Goal: Transaction & Acquisition: Purchase product/service

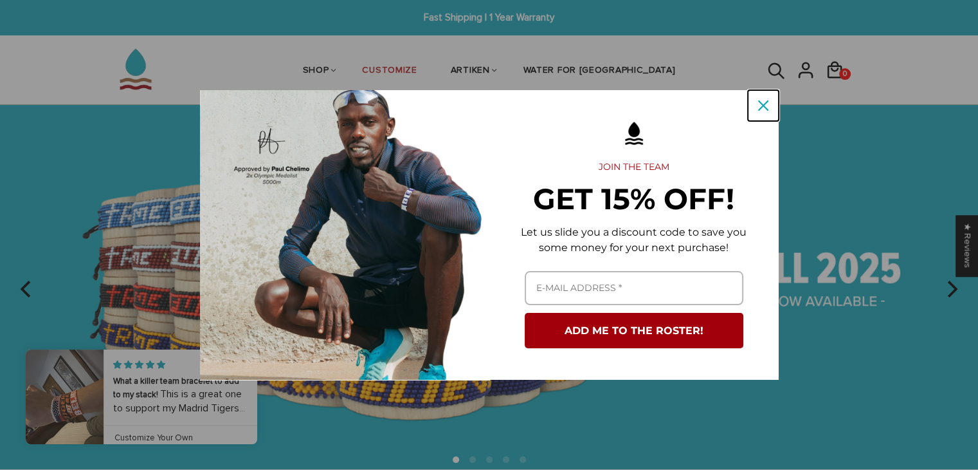
click at [759, 105] on icon "close icon" at bounding box center [763, 105] width 10 height 10
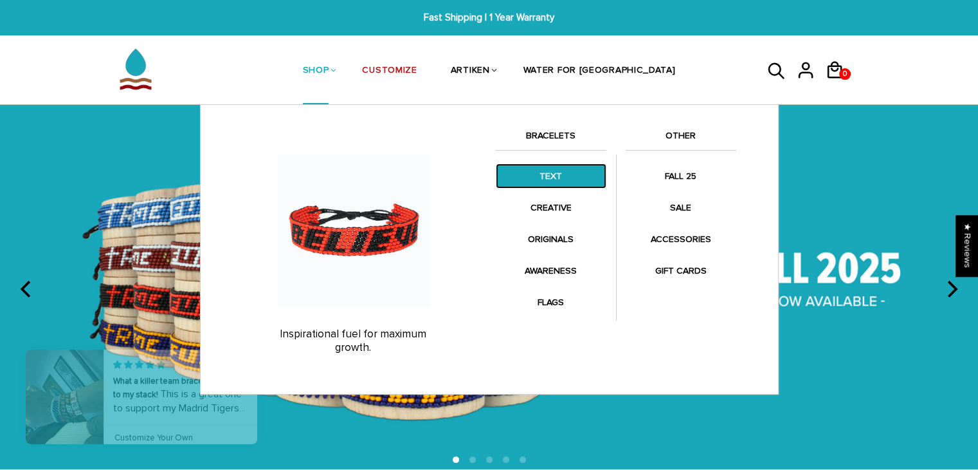
click at [554, 179] on link "TEXT" at bounding box center [551, 175] width 111 height 25
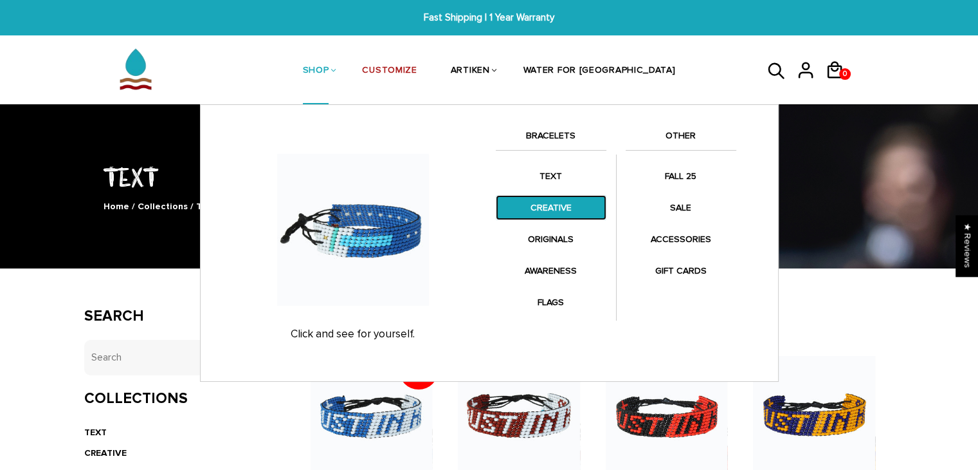
click at [560, 203] on link "CREATIVE" at bounding box center [551, 207] width 111 height 25
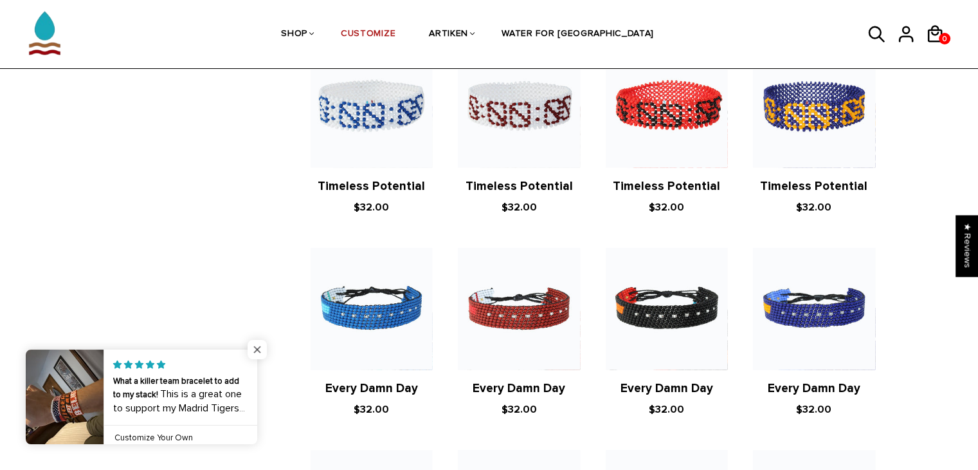
scroll to position [746, 0]
click at [255, 349] on span "Close popup widget" at bounding box center [257, 349] width 19 height 19
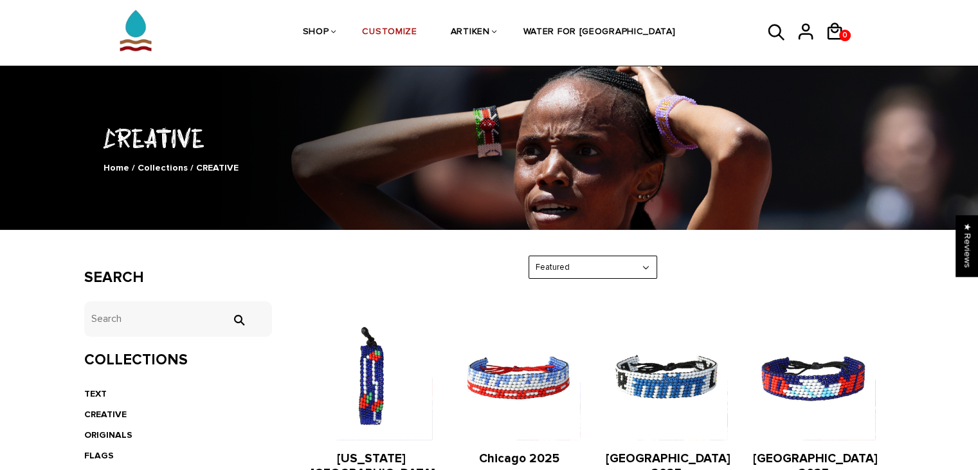
scroll to position [0, 0]
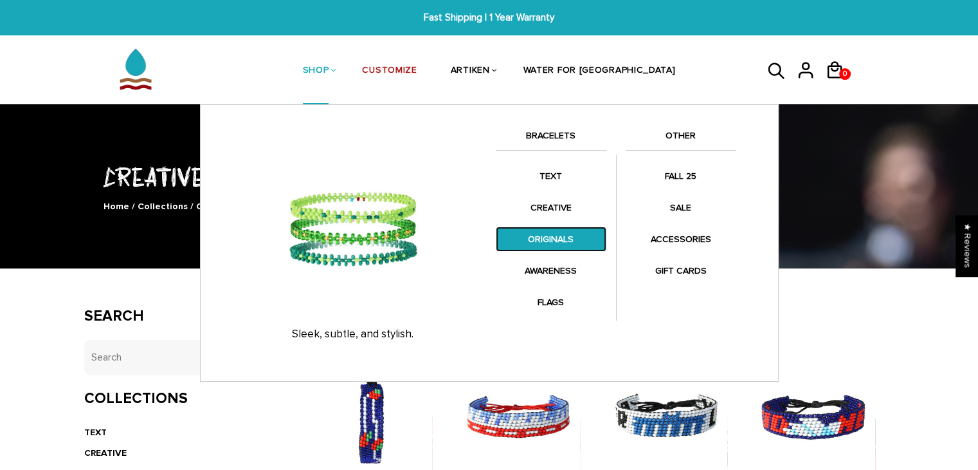
click at [580, 241] on link "ORIGINALS" at bounding box center [551, 238] width 111 height 25
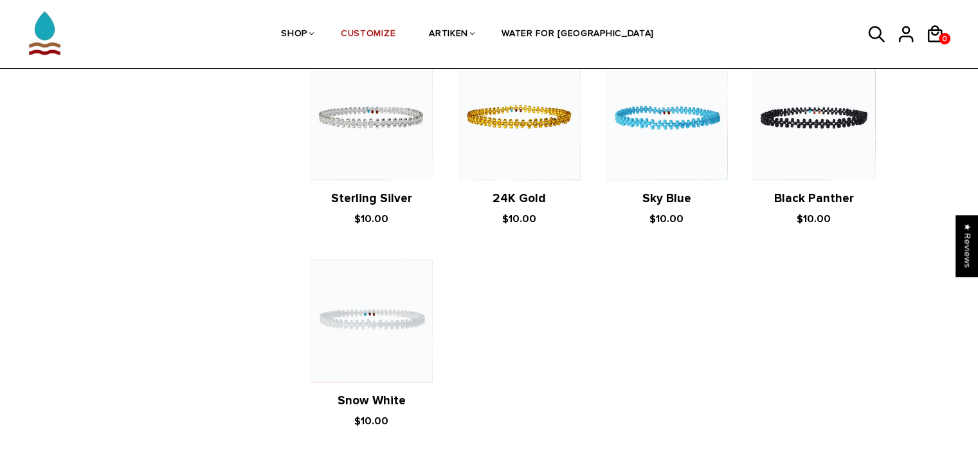
scroll to position [1114, 0]
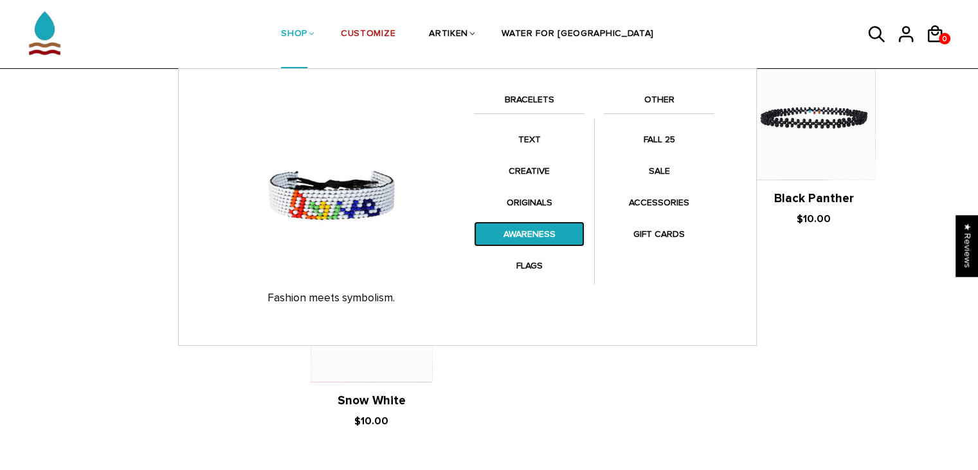
click at [529, 232] on link "AWARENESS" at bounding box center [529, 233] width 111 height 25
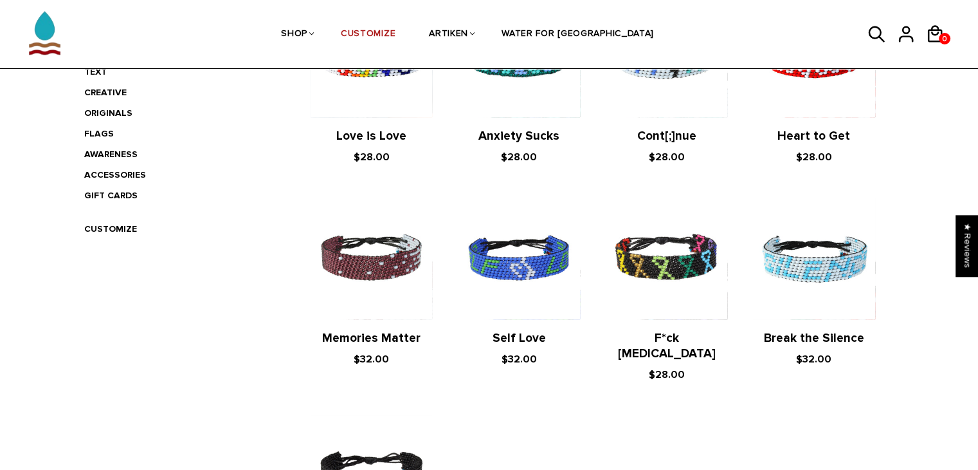
scroll to position [358, 0]
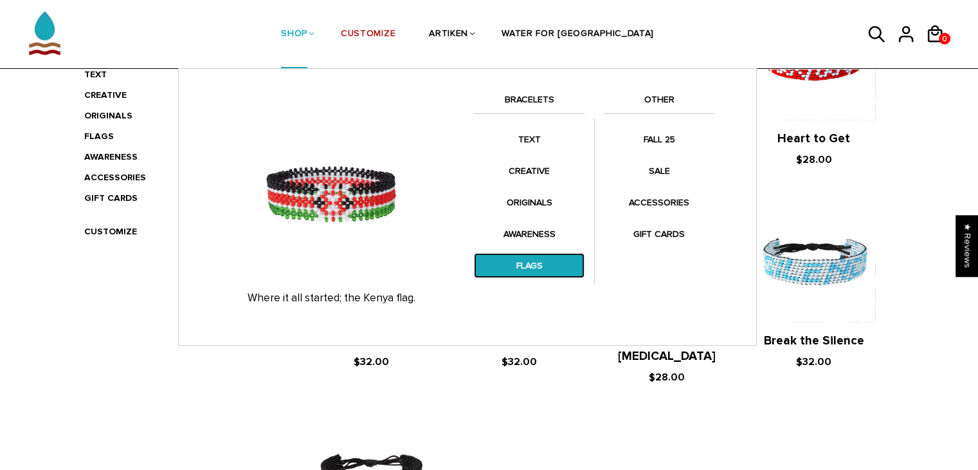
click at [531, 261] on link "FLAGS" at bounding box center [529, 265] width 111 height 25
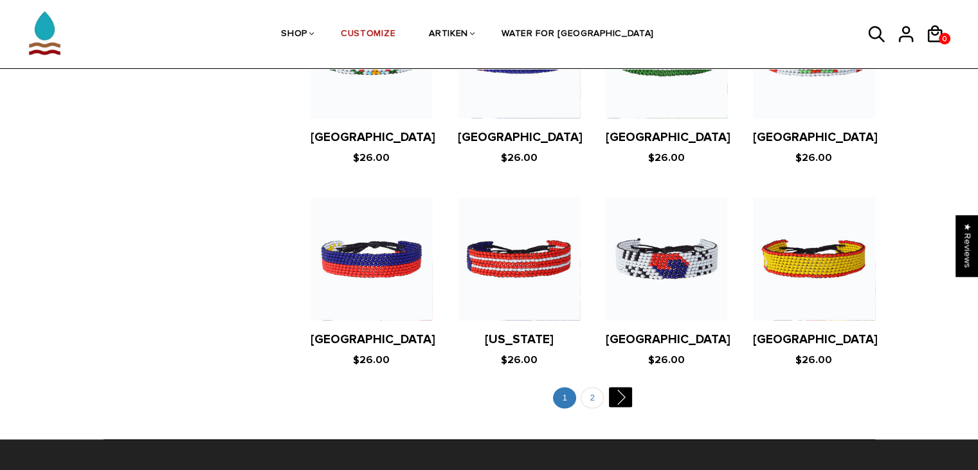
scroll to position [2444, 0]
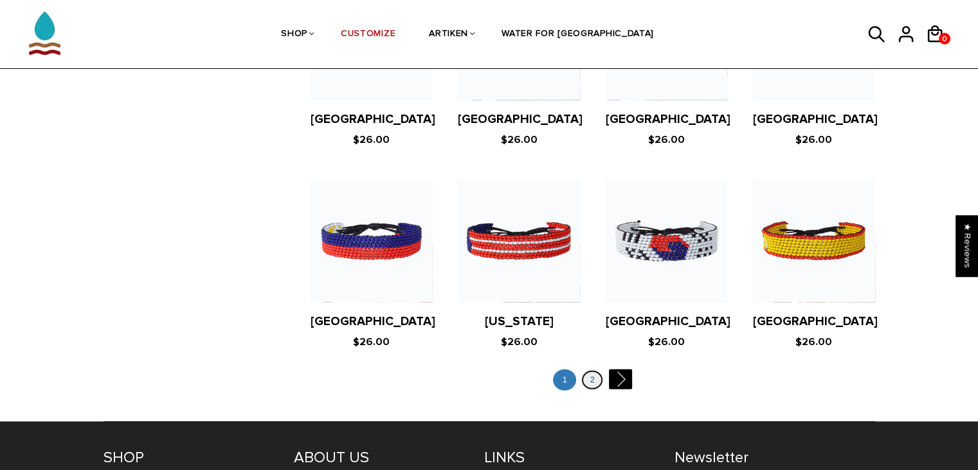
click at [597, 369] on link "2" at bounding box center [592, 379] width 23 height 21
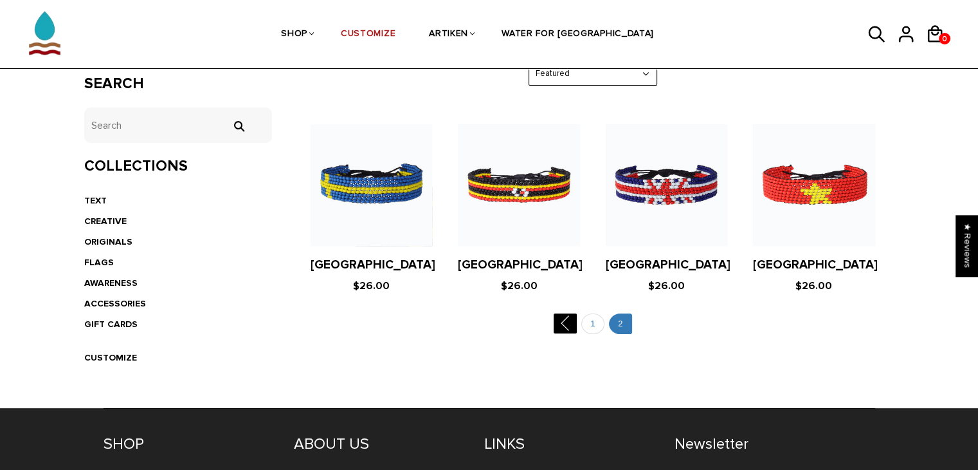
scroll to position [232, 0]
click at [583, 318] on link "1" at bounding box center [593, 323] width 23 height 21
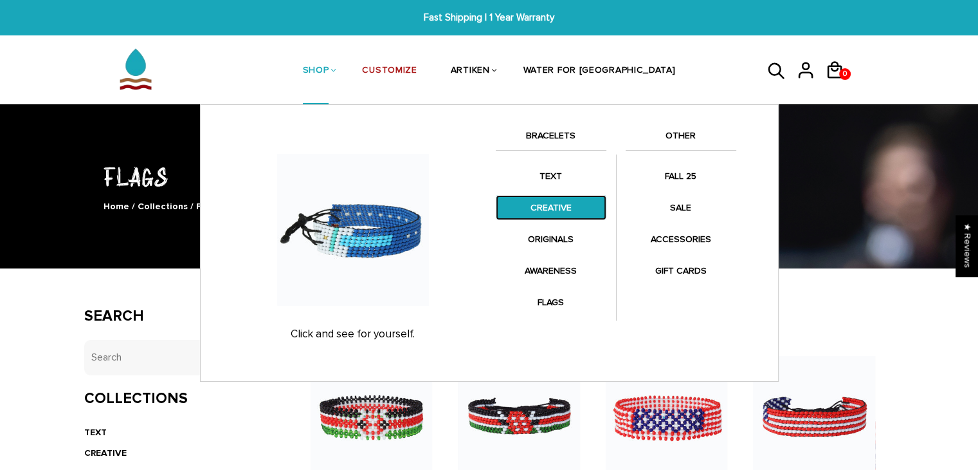
click at [565, 210] on link "CREATIVE" at bounding box center [551, 207] width 111 height 25
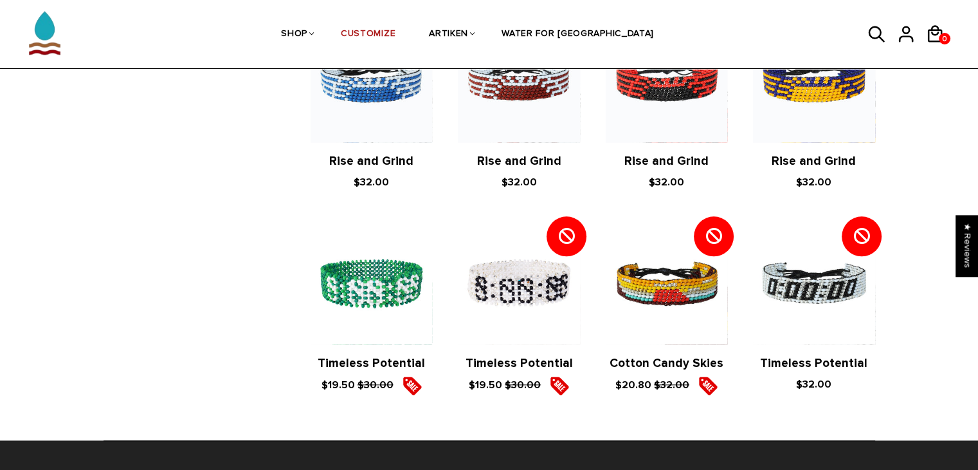
scroll to position [1391, 0]
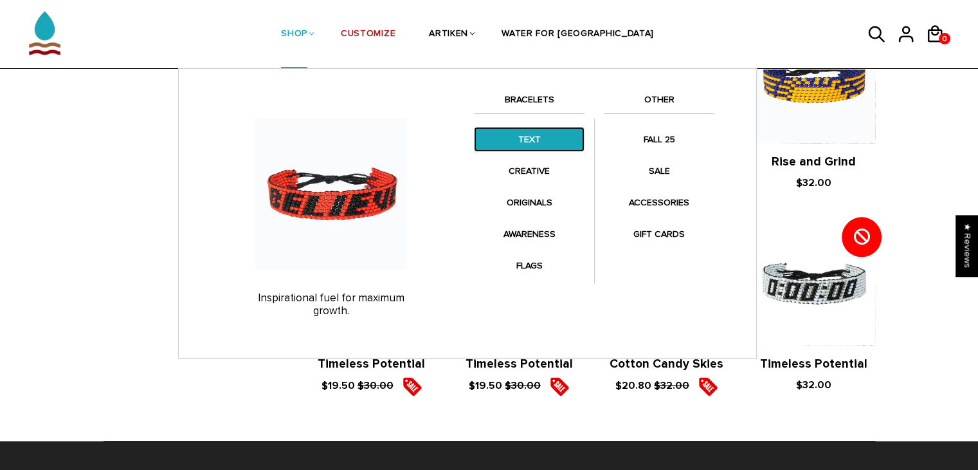
click at [535, 140] on link "TEXT" at bounding box center [529, 139] width 111 height 25
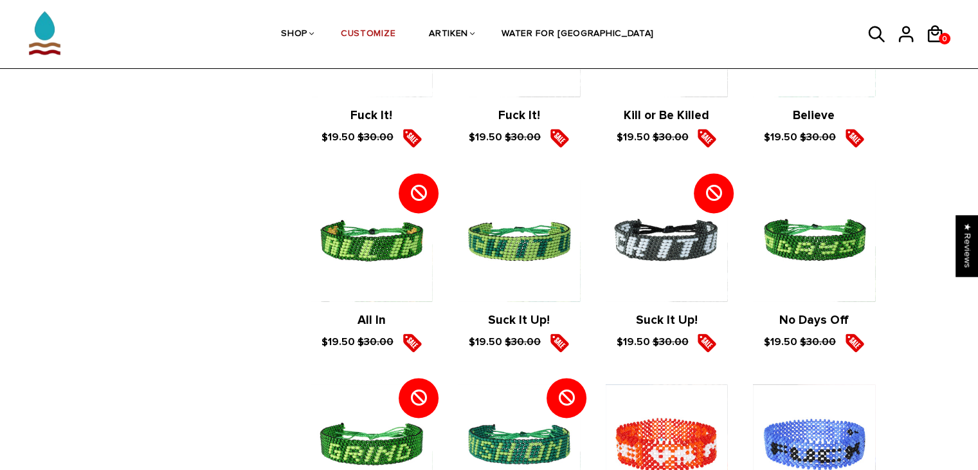
scroll to position [1795, 0]
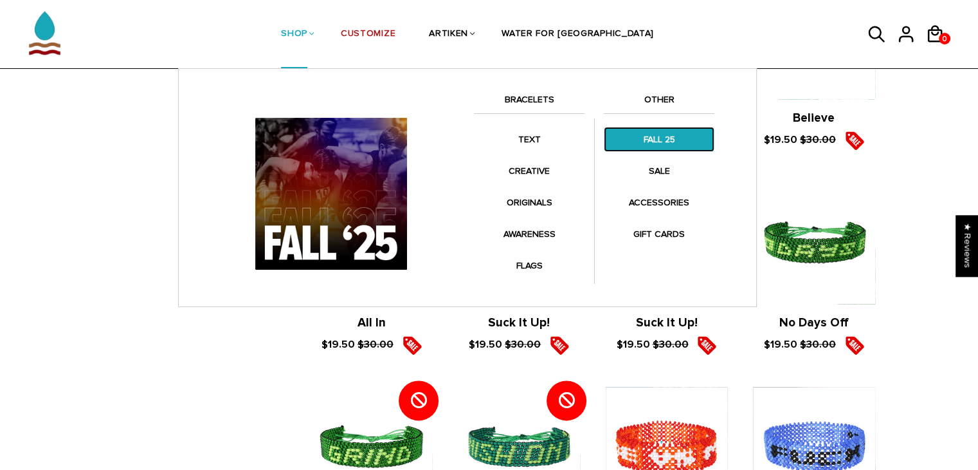
click at [655, 136] on link "FALL 25" at bounding box center [659, 139] width 111 height 25
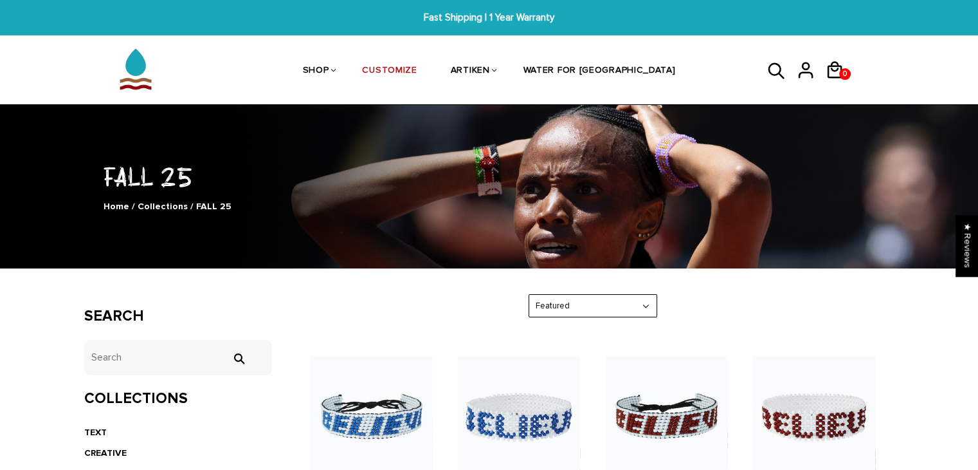
click at [773, 72] on icon at bounding box center [776, 71] width 19 height 31
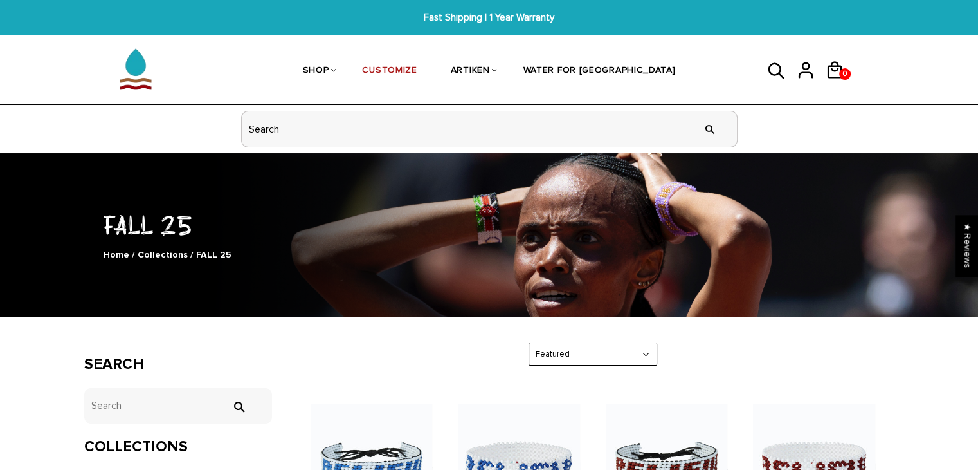
click at [560, 137] on input "header search" at bounding box center [489, 128] width 495 height 35
type input "All In"
click at [697, 105] on input "" at bounding box center [710, 129] width 26 height 48
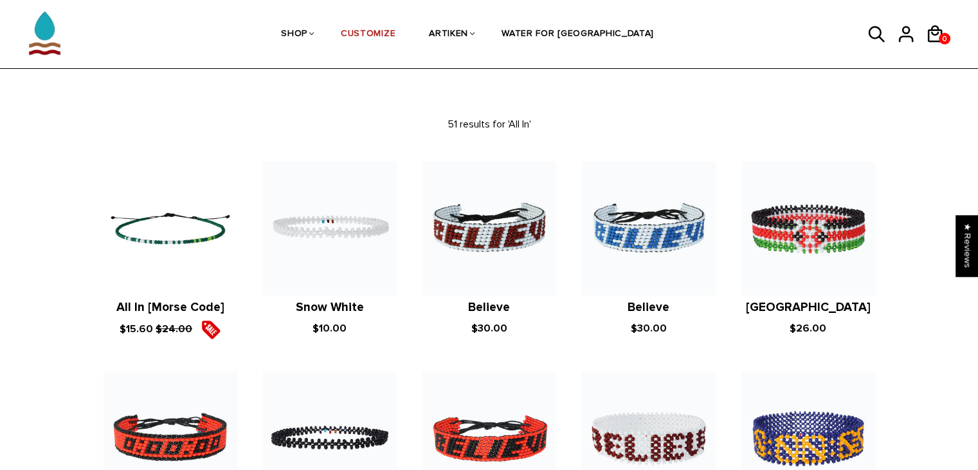
scroll to position [118, 0]
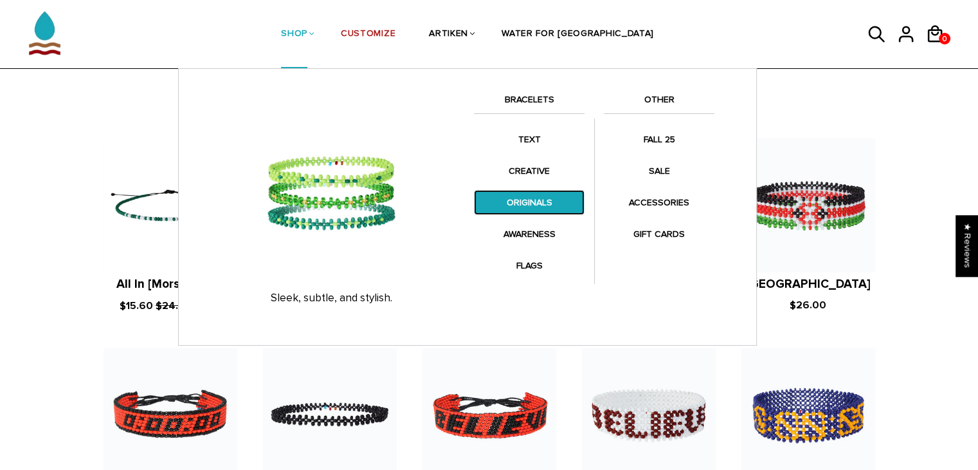
click at [531, 197] on link "ORIGINALS" at bounding box center [529, 202] width 111 height 25
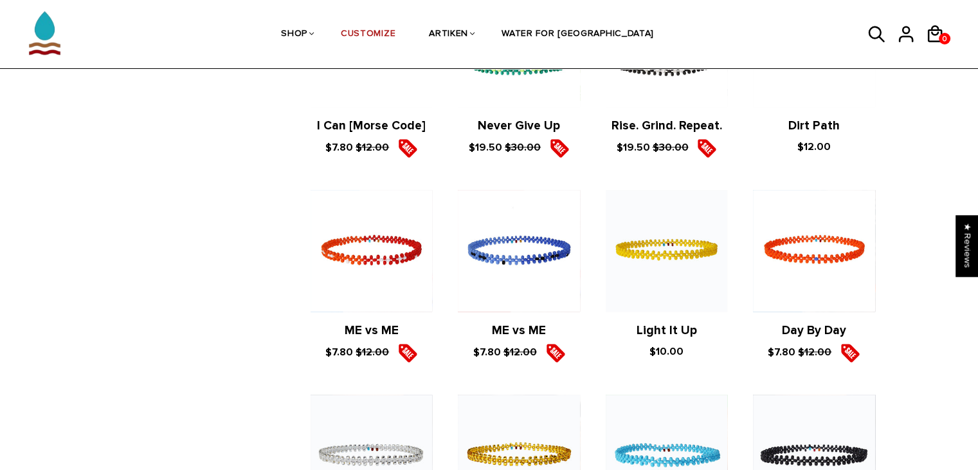
scroll to position [743, 0]
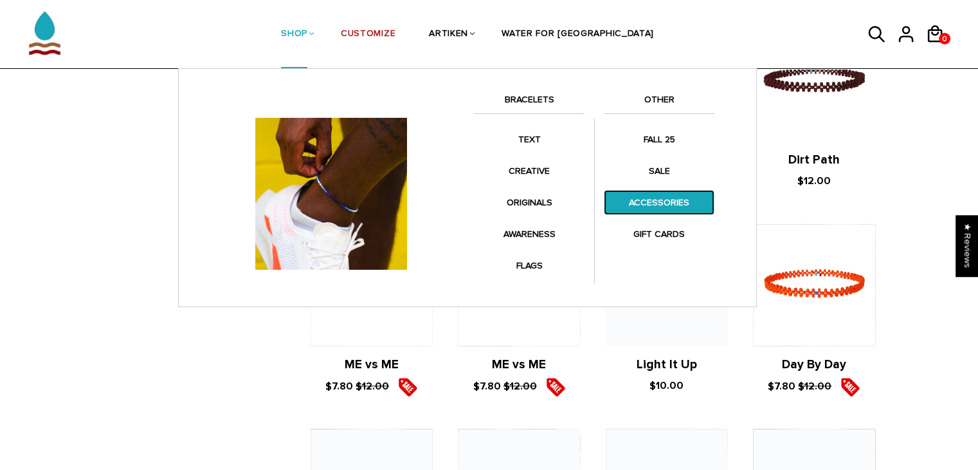
click at [669, 206] on link "ACCESSORIES" at bounding box center [659, 202] width 111 height 25
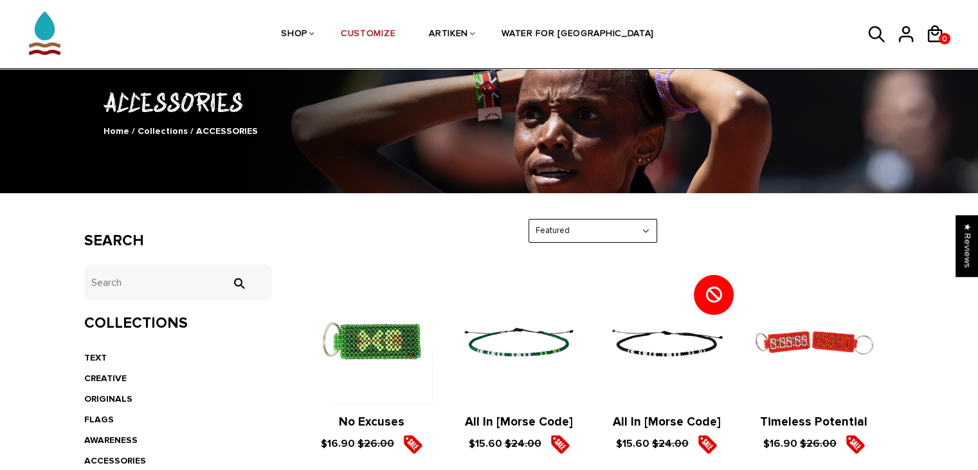
scroll to position [75, 0]
click at [870, 37] on icon at bounding box center [877, 34] width 19 height 31
click at [876, 34] on icon at bounding box center [877, 34] width 19 height 31
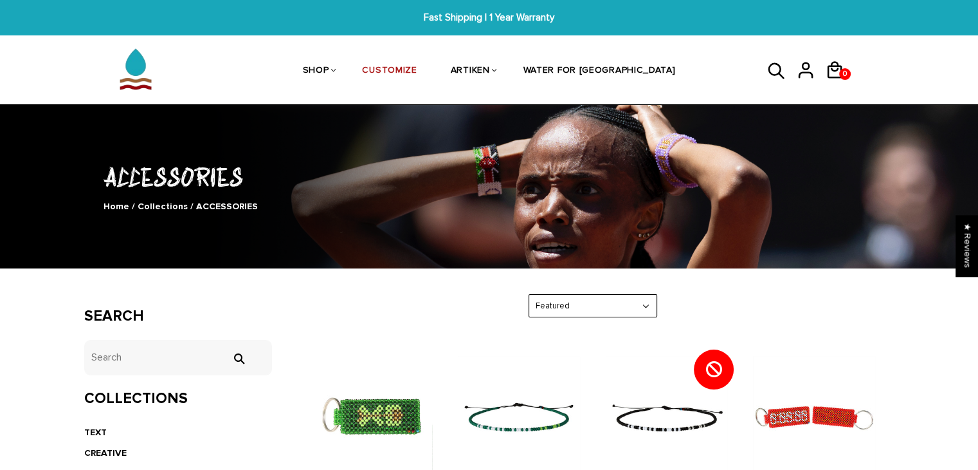
click at [774, 67] on icon at bounding box center [776, 71] width 19 height 31
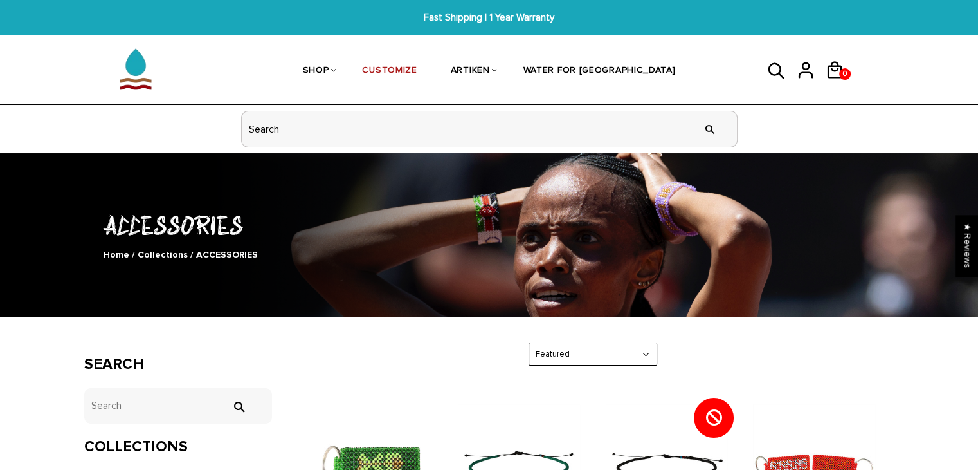
click at [502, 140] on input "header search" at bounding box center [489, 128] width 495 height 35
type input "All In"
click at [697, 105] on input "" at bounding box center [710, 129] width 26 height 48
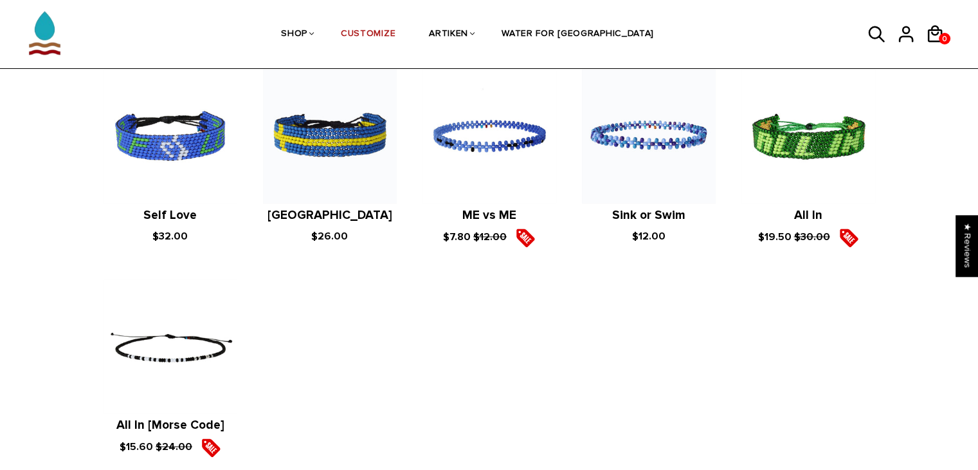
scroll to position [1523, 0]
click at [177, 282] on figure at bounding box center [171, 346] width 134 height 134
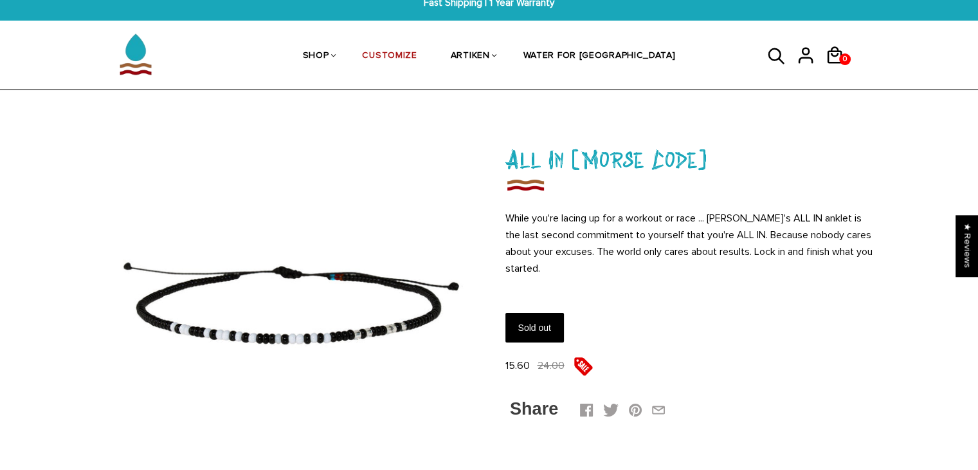
scroll to position [15, 0]
